Goal: Task Accomplishment & Management: Use online tool/utility

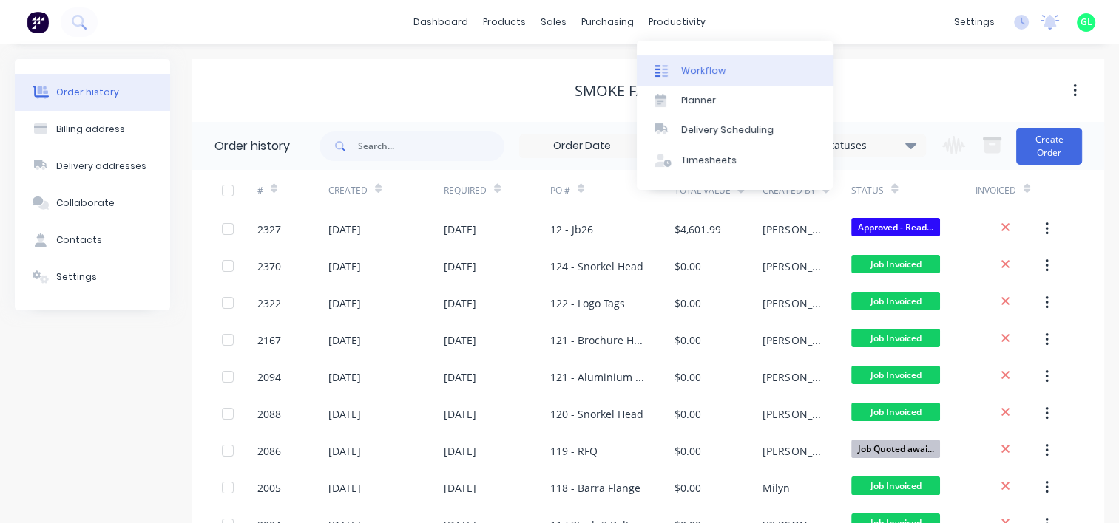
click at [676, 77] on link "Workflow" at bounding box center [735, 70] width 196 height 30
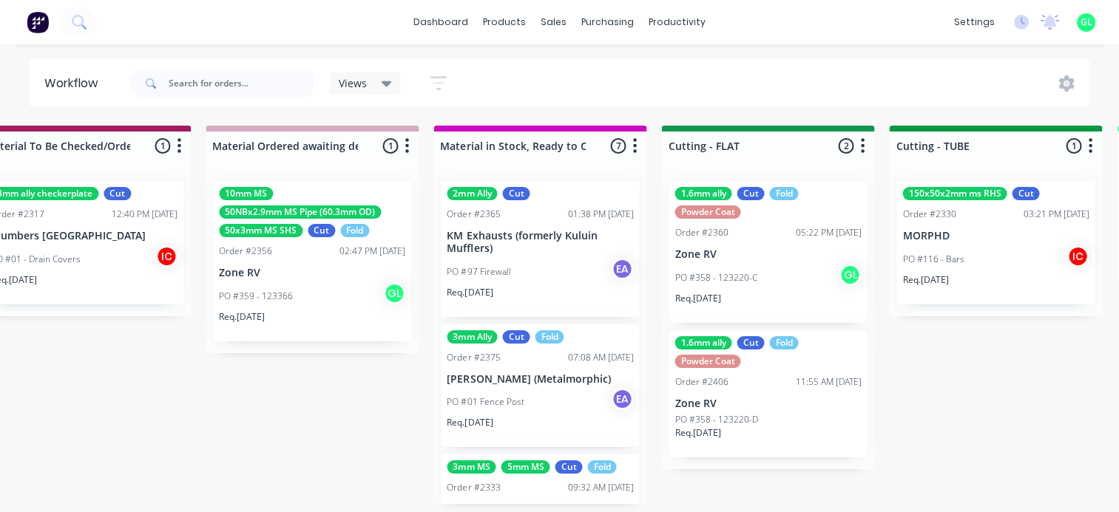
scroll to position [0, 2463]
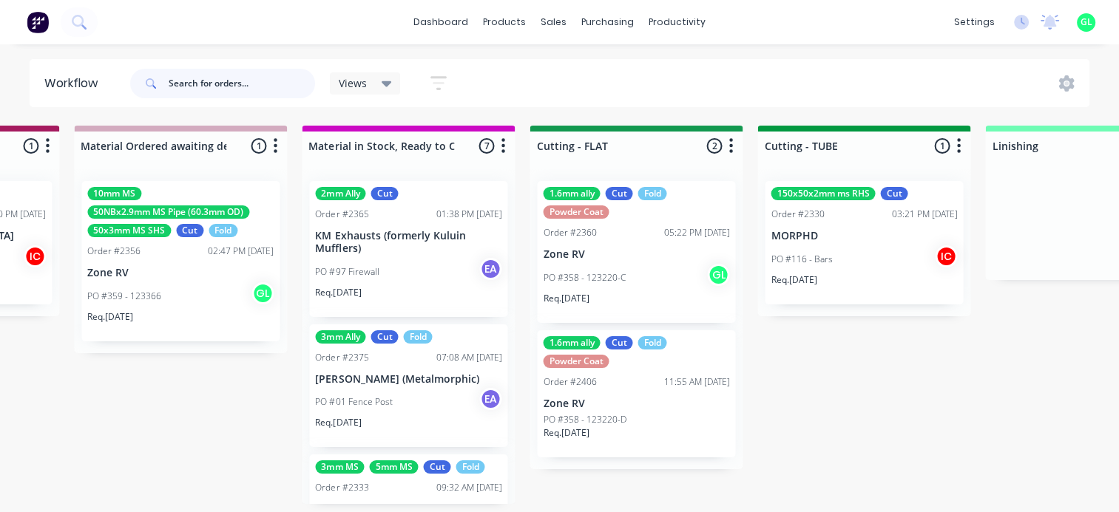
click at [186, 89] on input "text" at bounding box center [242, 84] width 146 height 30
type input "[PERSON_NAME]"
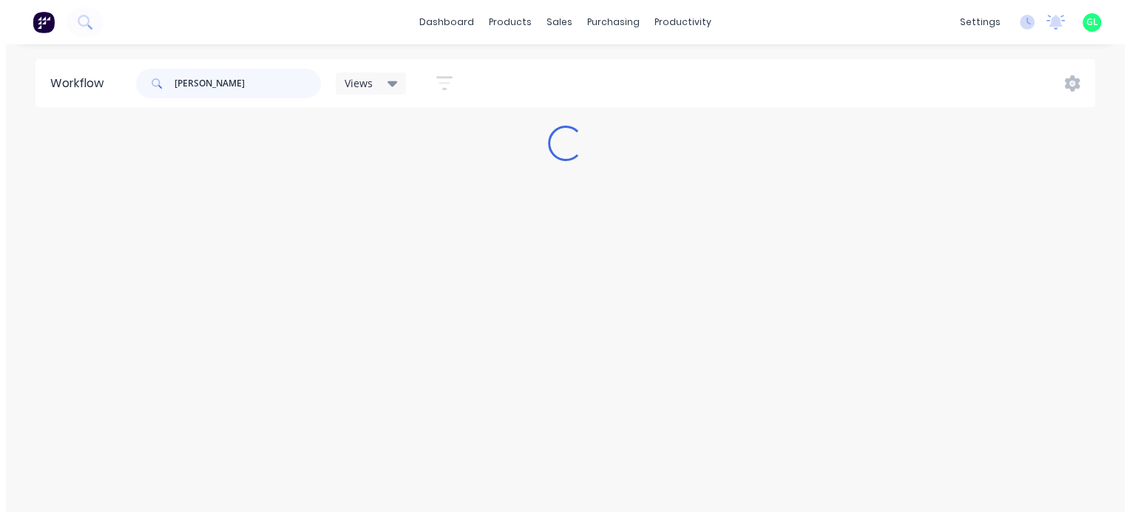
scroll to position [0, 0]
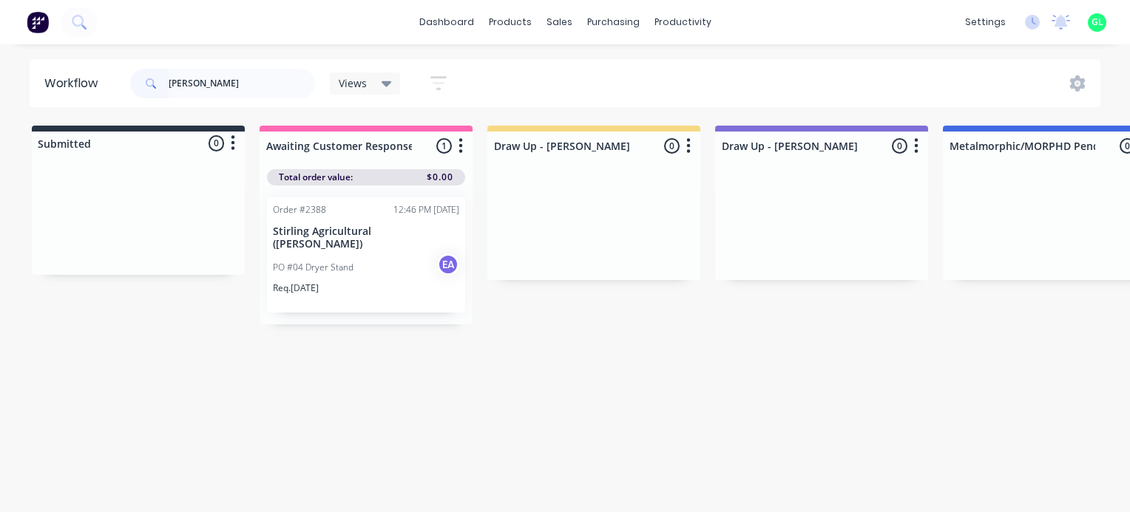
click at [348, 483] on div "Workflow [PERSON_NAME] Views Save new view None (Default) edit [PERSON_NAME] ed…" at bounding box center [565, 271] width 1130 height 424
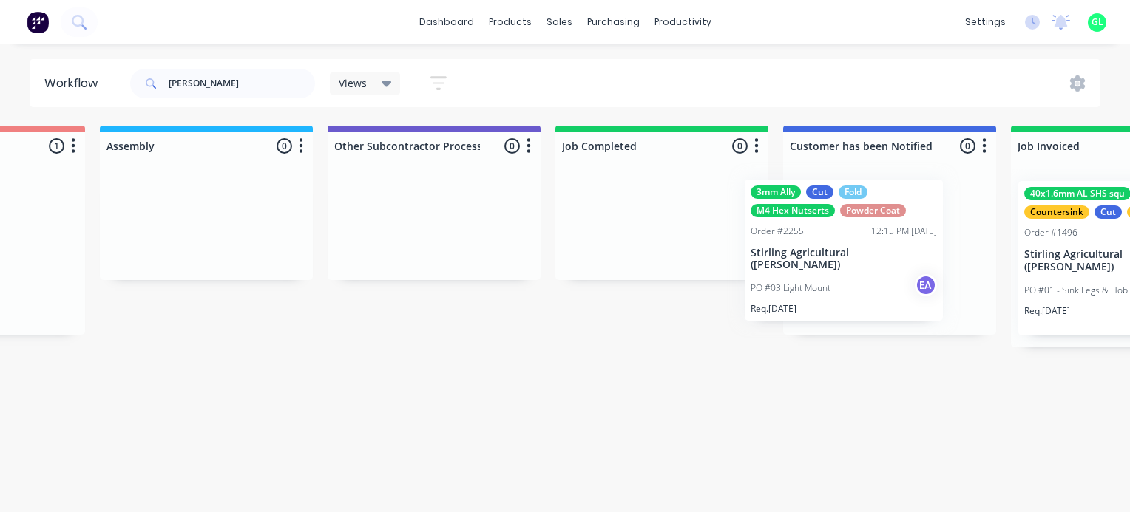
scroll to position [0, 4503]
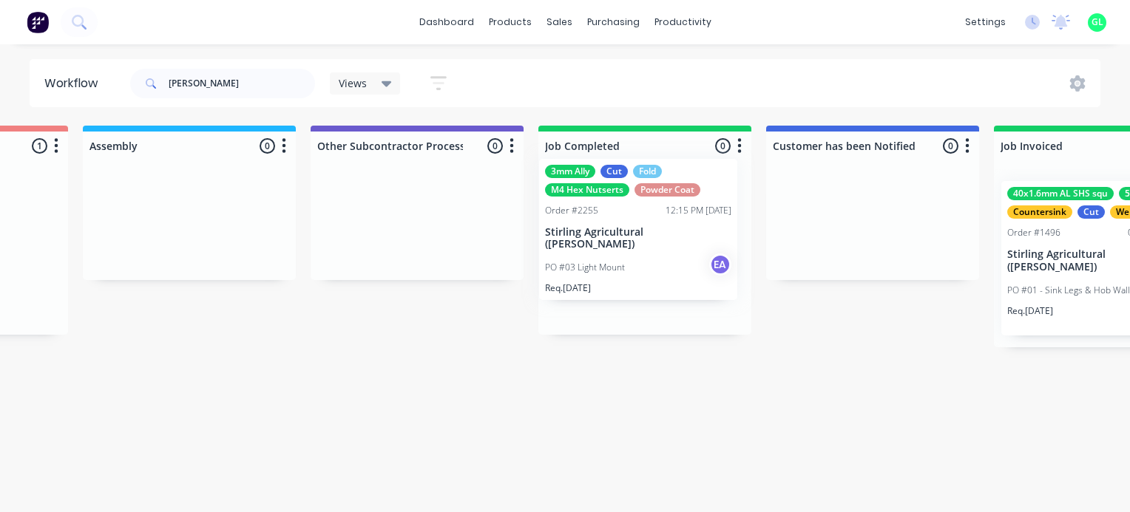
drag, startPoint x: 574, startPoint y: 287, endPoint x: 622, endPoint y: 271, distance: 50.7
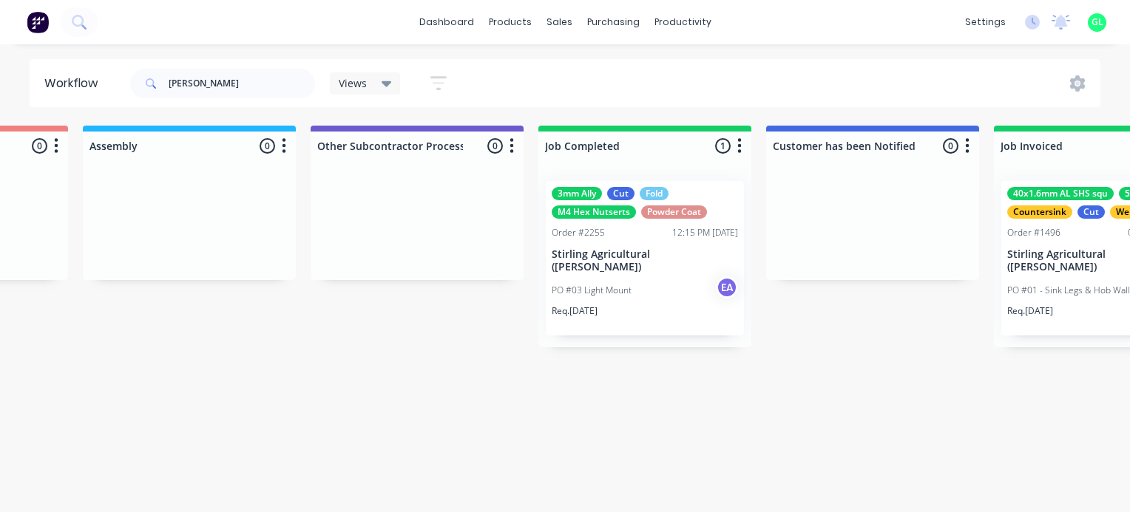
click at [622, 284] on p "PO #03 Light Mount" at bounding box center [592, 290] width 80 height 13
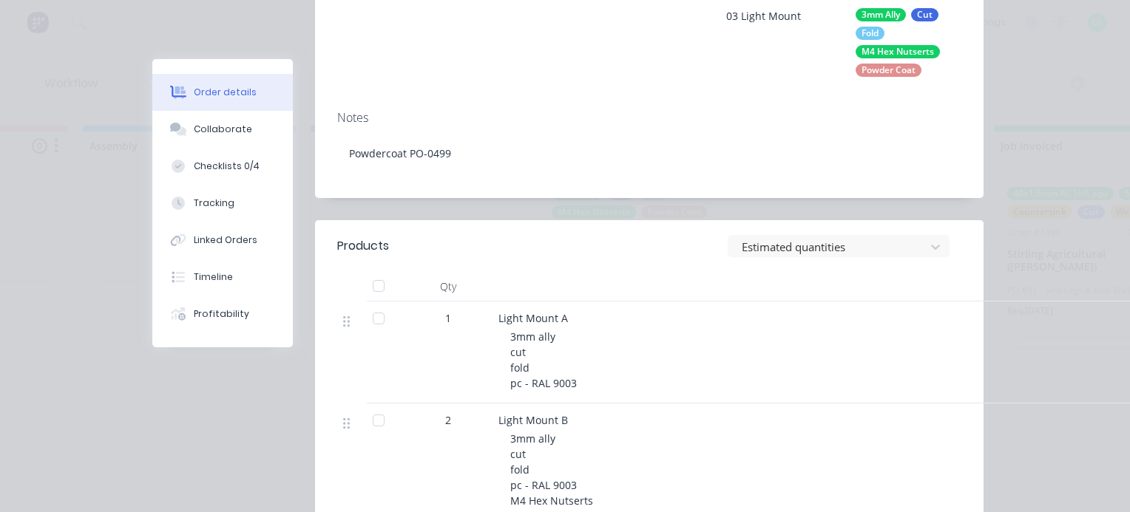
scroll to position [296, 0]
click at [186, 130] on button "Collaborate" at bounding box center [222, 129] width 140 height 37
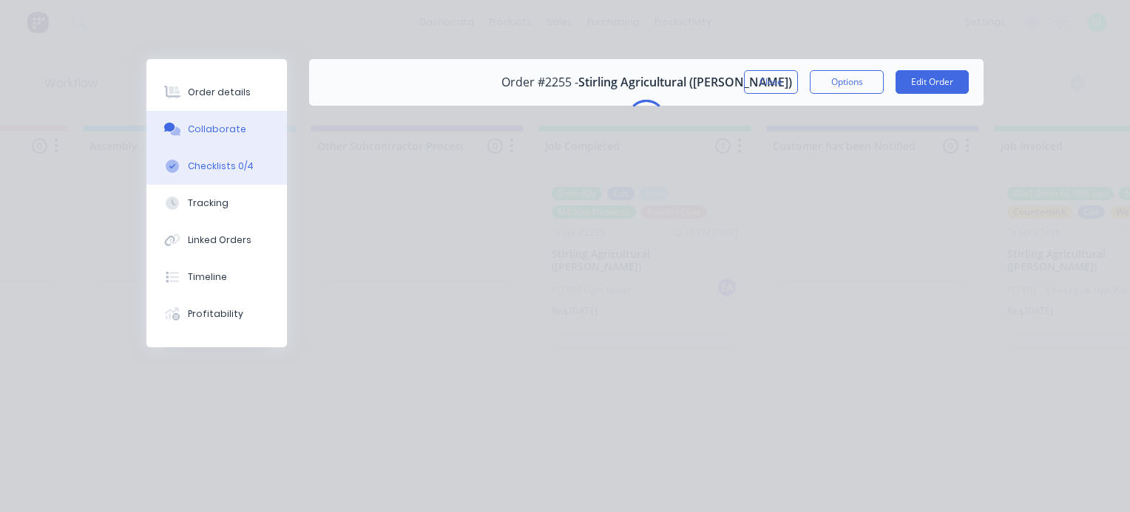
scroll to position [0, 0]
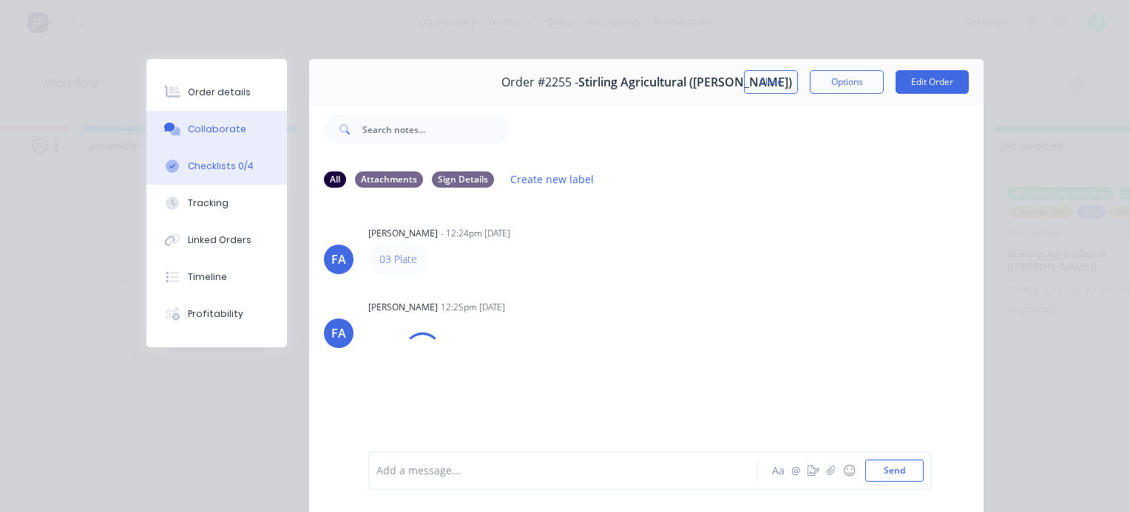
click at [188, 162] on div "Checklists 0/4" at bounding box center [221, 166] width 66 height 13
type textarea "x"
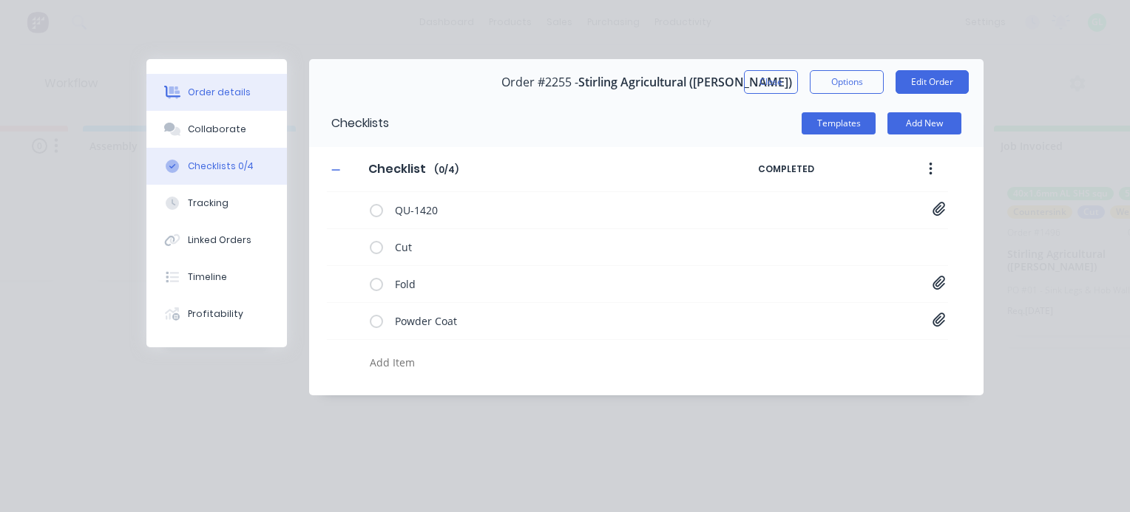
click at [203, 101] on button "Order details" at bounding box center [216, 92] width 140 height 37
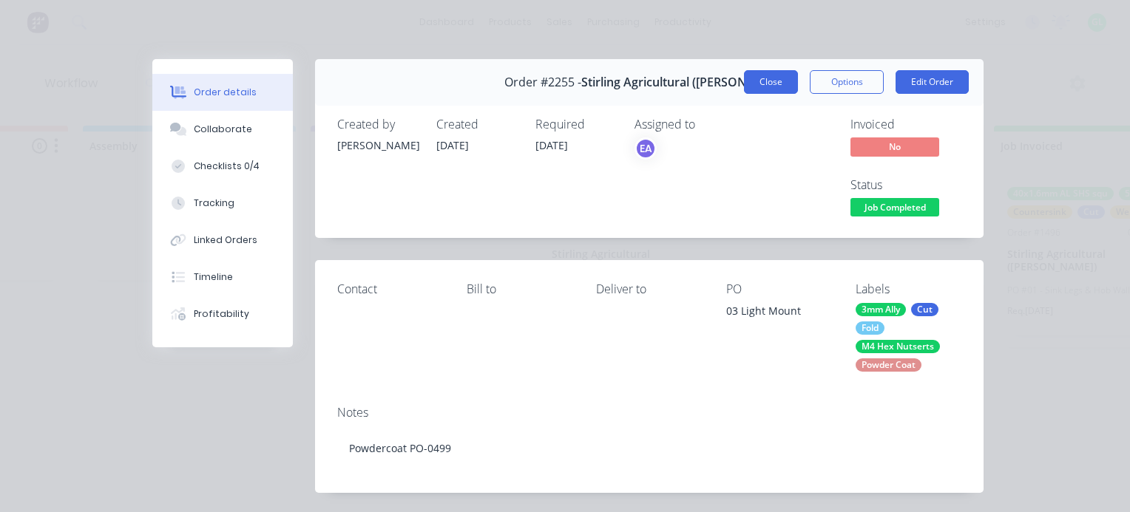
click at [753, 78] on button "Close" at bounding box center [771, 82] width 54 height 24
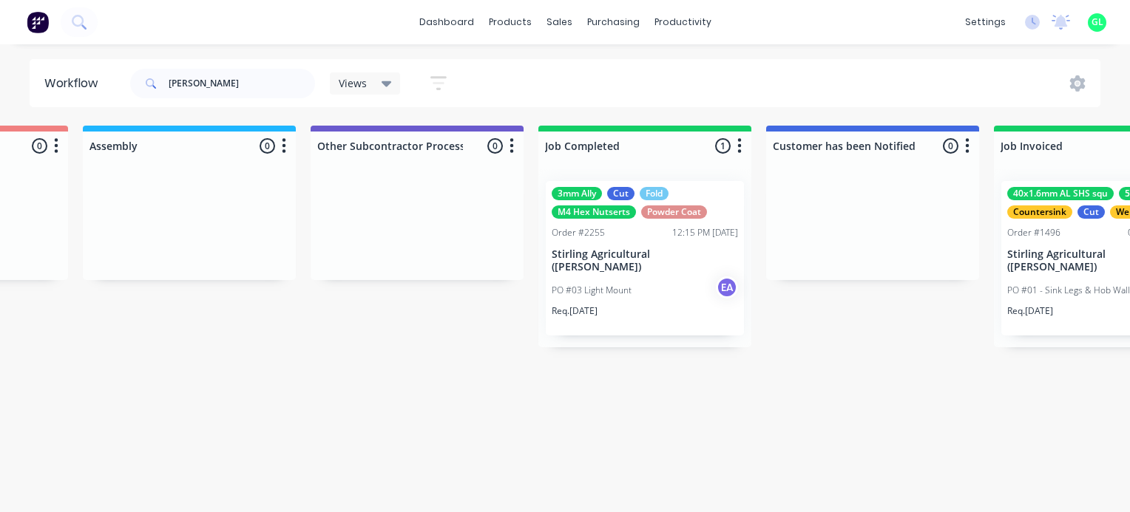
drag, startPoint x: 217, startPoint y: 86, endPoint x: 137, endPoint y: 75, distance: 81.2
click at [137, 75] on div "[PERSON_NAME]" at bounding box center [222, 84] width 185 height 30
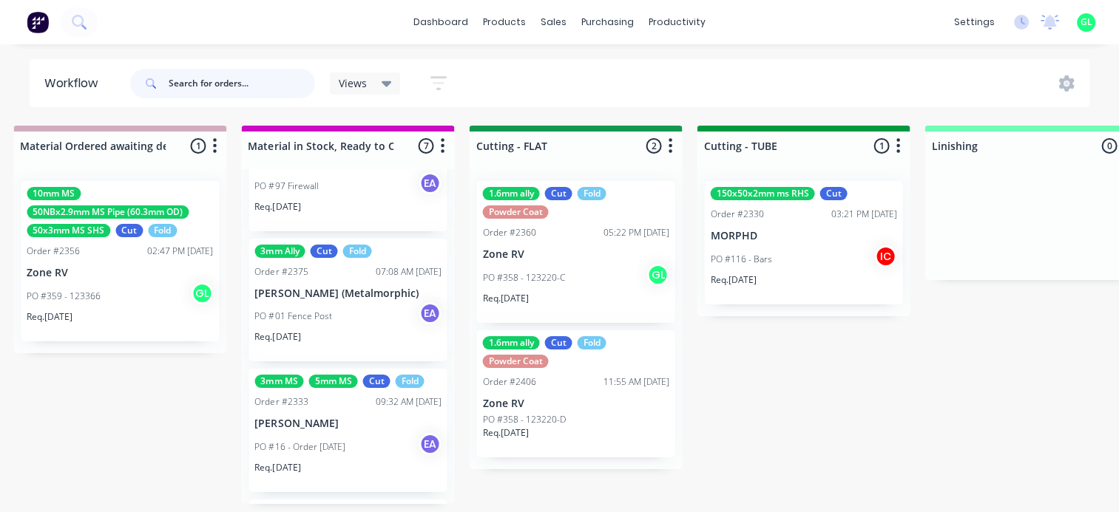
scroll to position [222, 0]
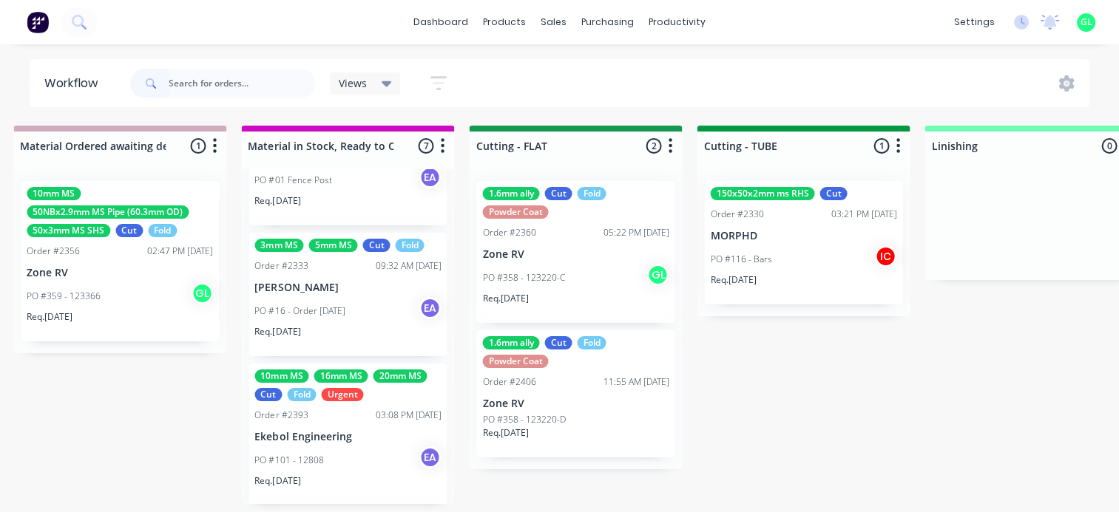
click at [553, 302] on div "Req. [DATE]" at bounding box center [575, 304] width 186 height 25
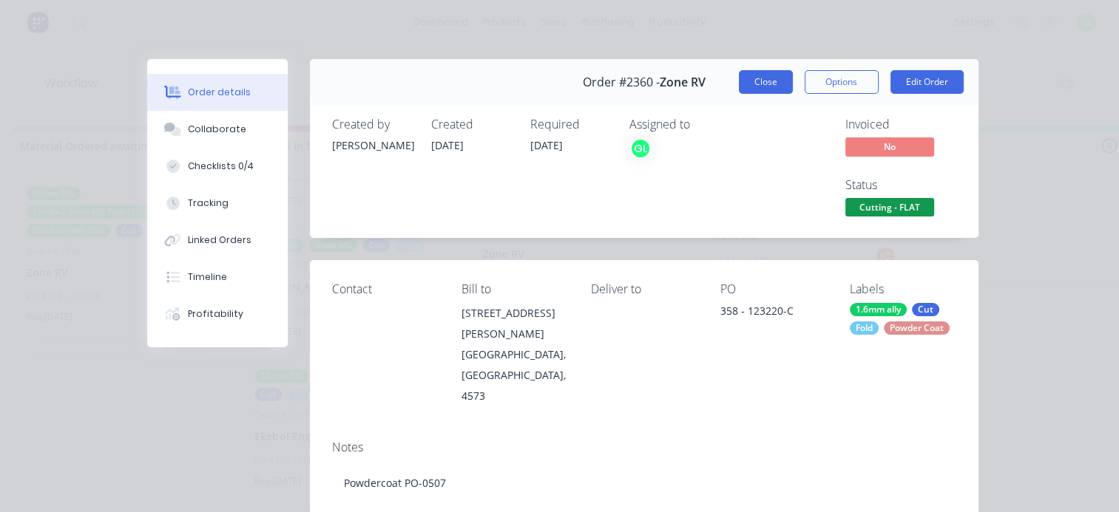
click at [768, 84] on button "Close" at bounding box center [766, 82] width 54 height 24
